Goal: Use online tool/utility: Use online tool/utility

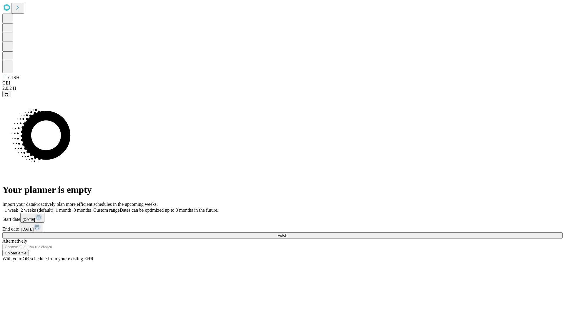
click at [287, 233] on span "Fetch" at bounding box center [283, 235] width 10 height 4
